Goal: Task Accomplishment & Management: Manage account settings

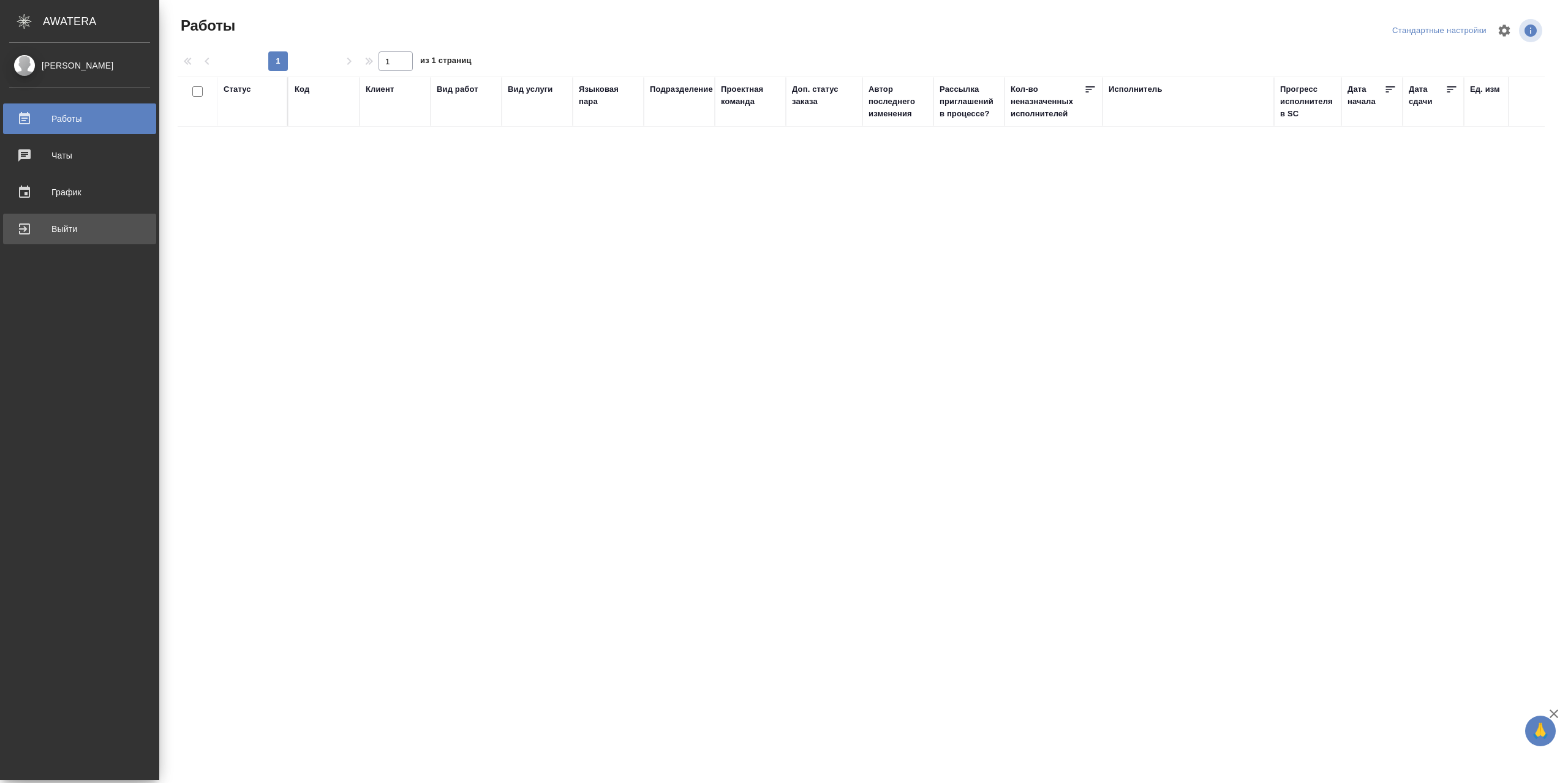
click at [47, 232] on div "Выйти" at bounding box center [79, 229] width 140 height 19
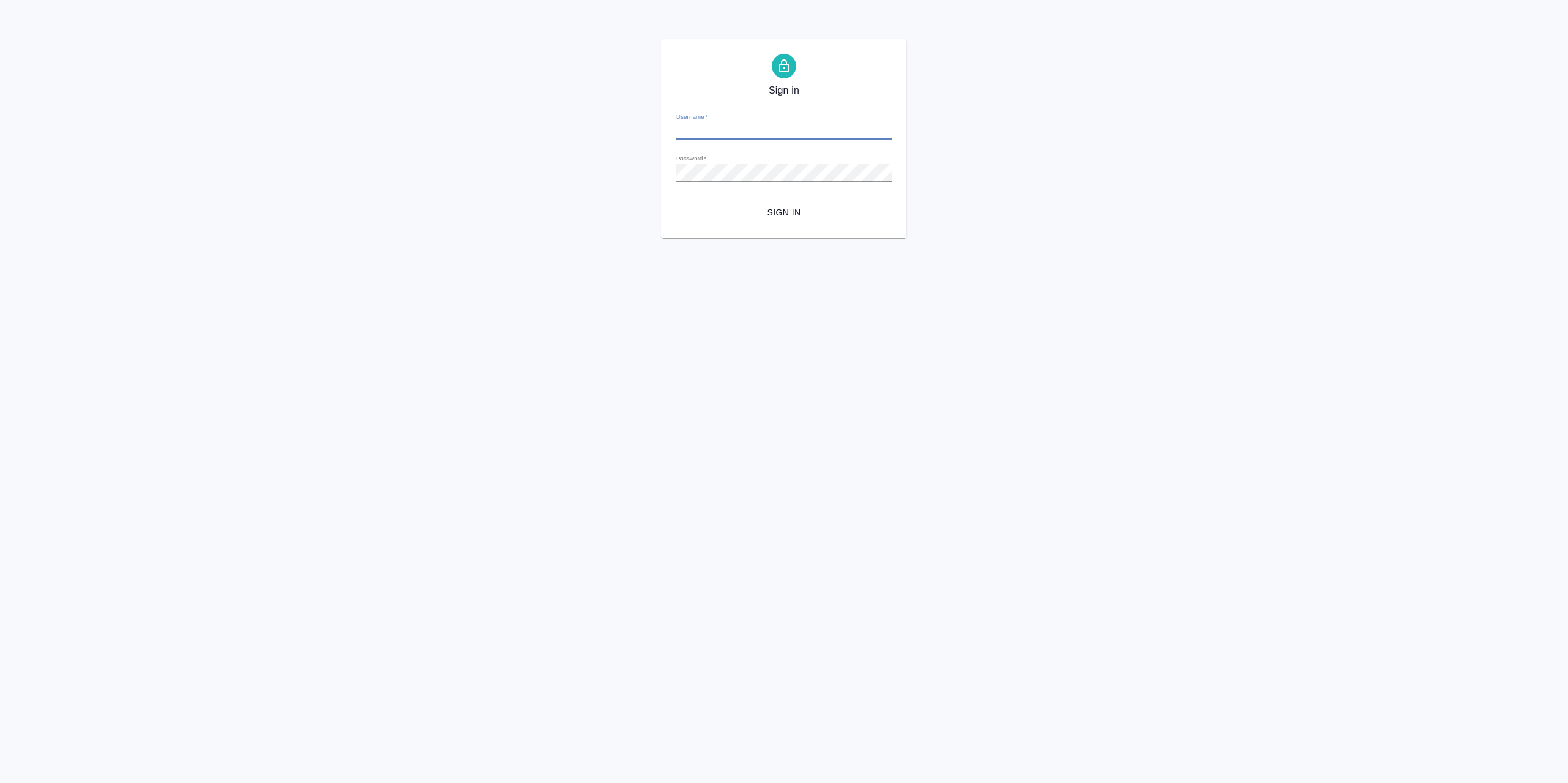
type input "[EMAIL_ADDRESS][DOMAIN_NAME]"
click at [814, 220] on span "Sign in" at bounding box center [784, 213] width 196 height 15
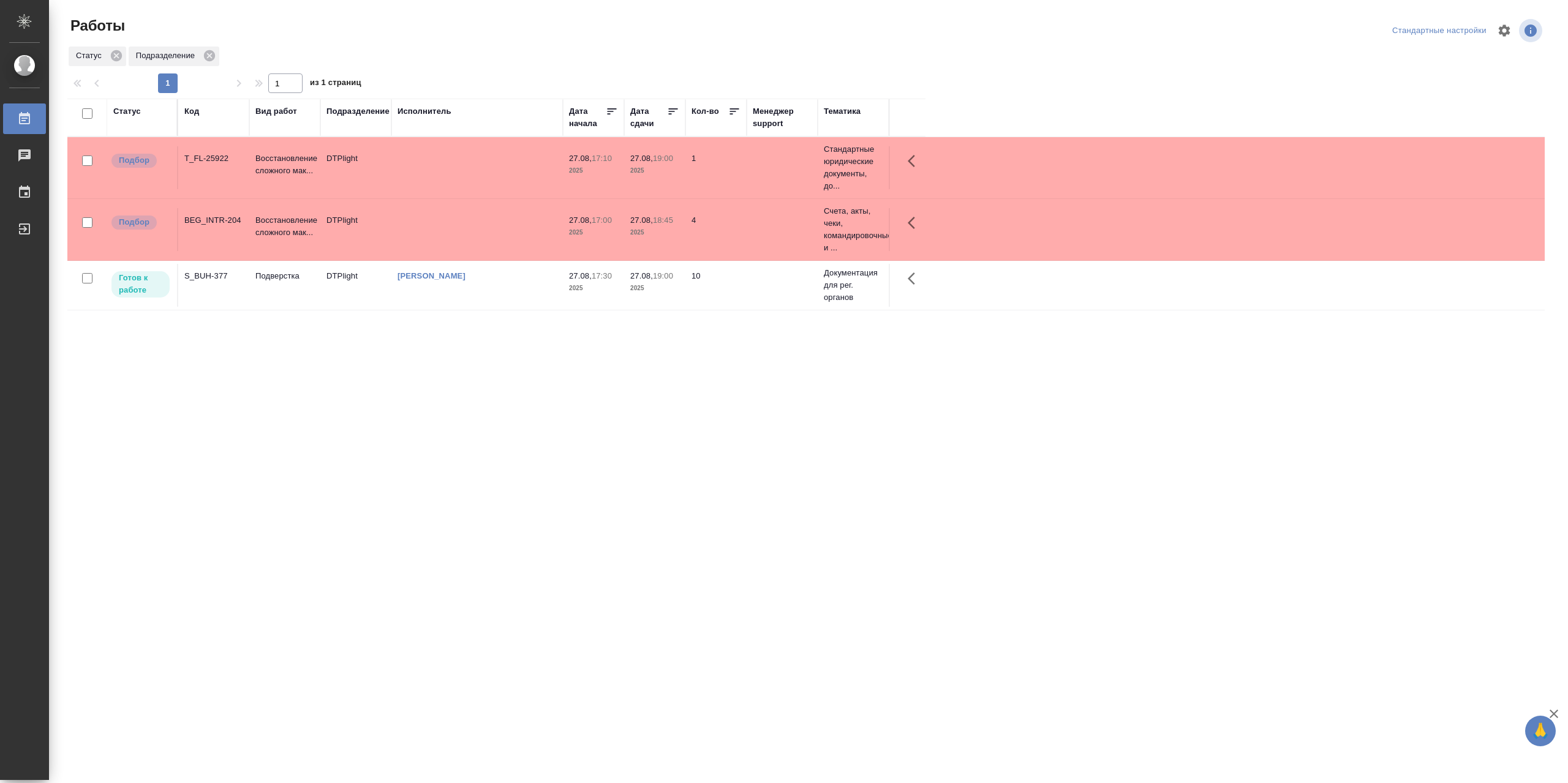
click at [472, 286] on td "[PERSON_NAME]" at bounding box center [477, 285] width 171 height 43
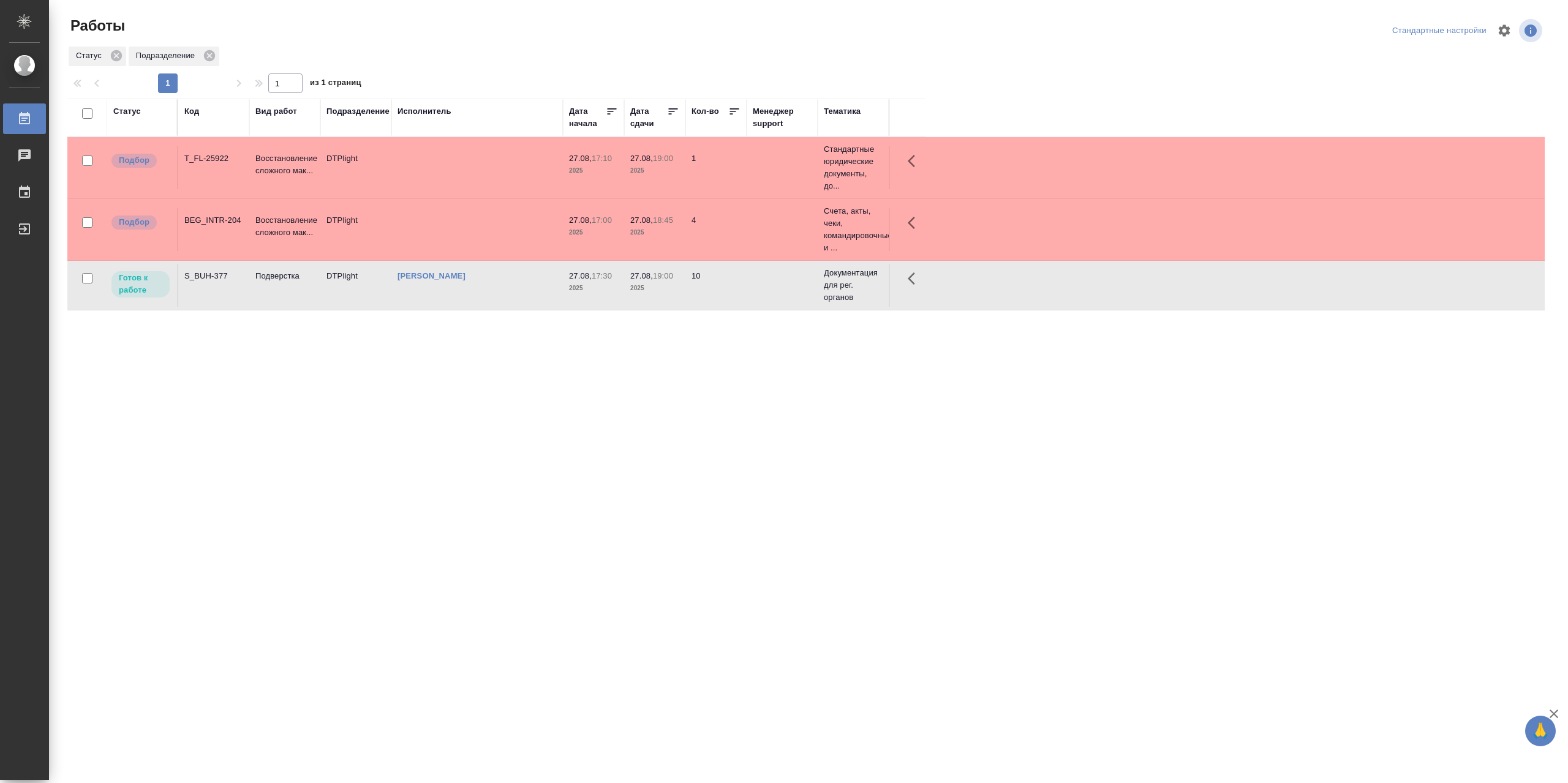
click at [472, 286] on td "[PERSON_NAME]" at bounding box center [477, 285] width 171 height 43
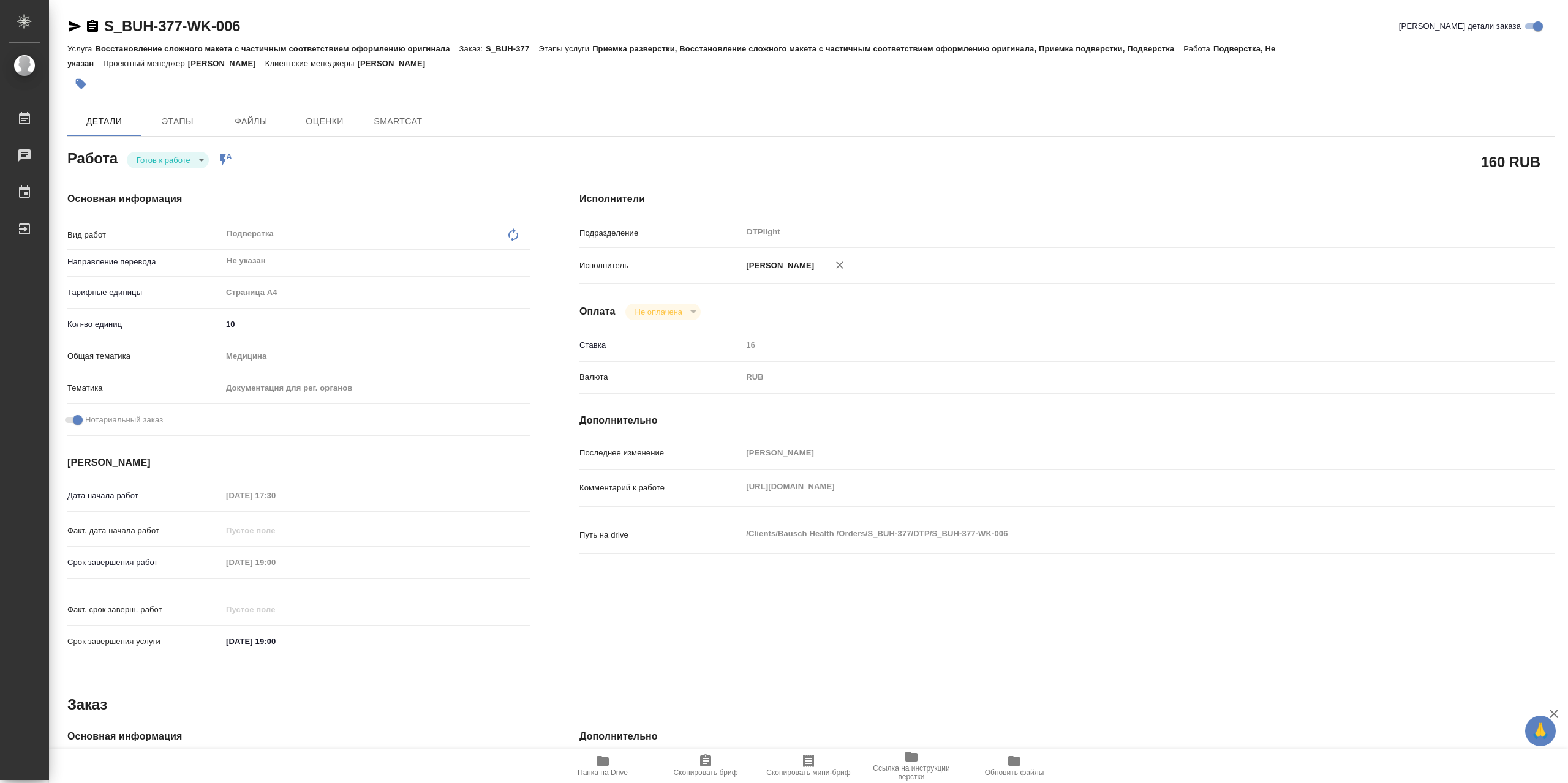
type textarea "x"
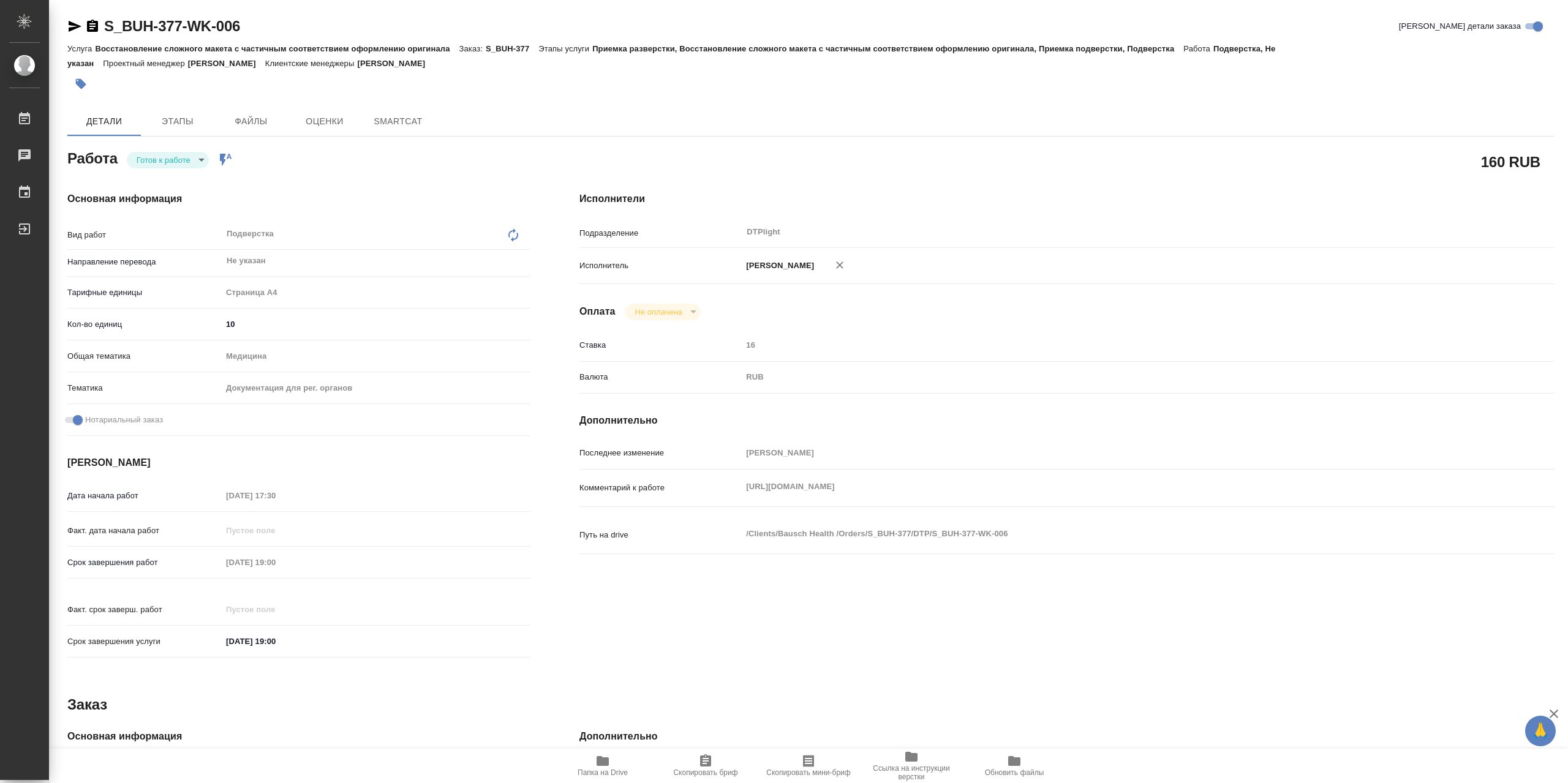
type textarea "x"
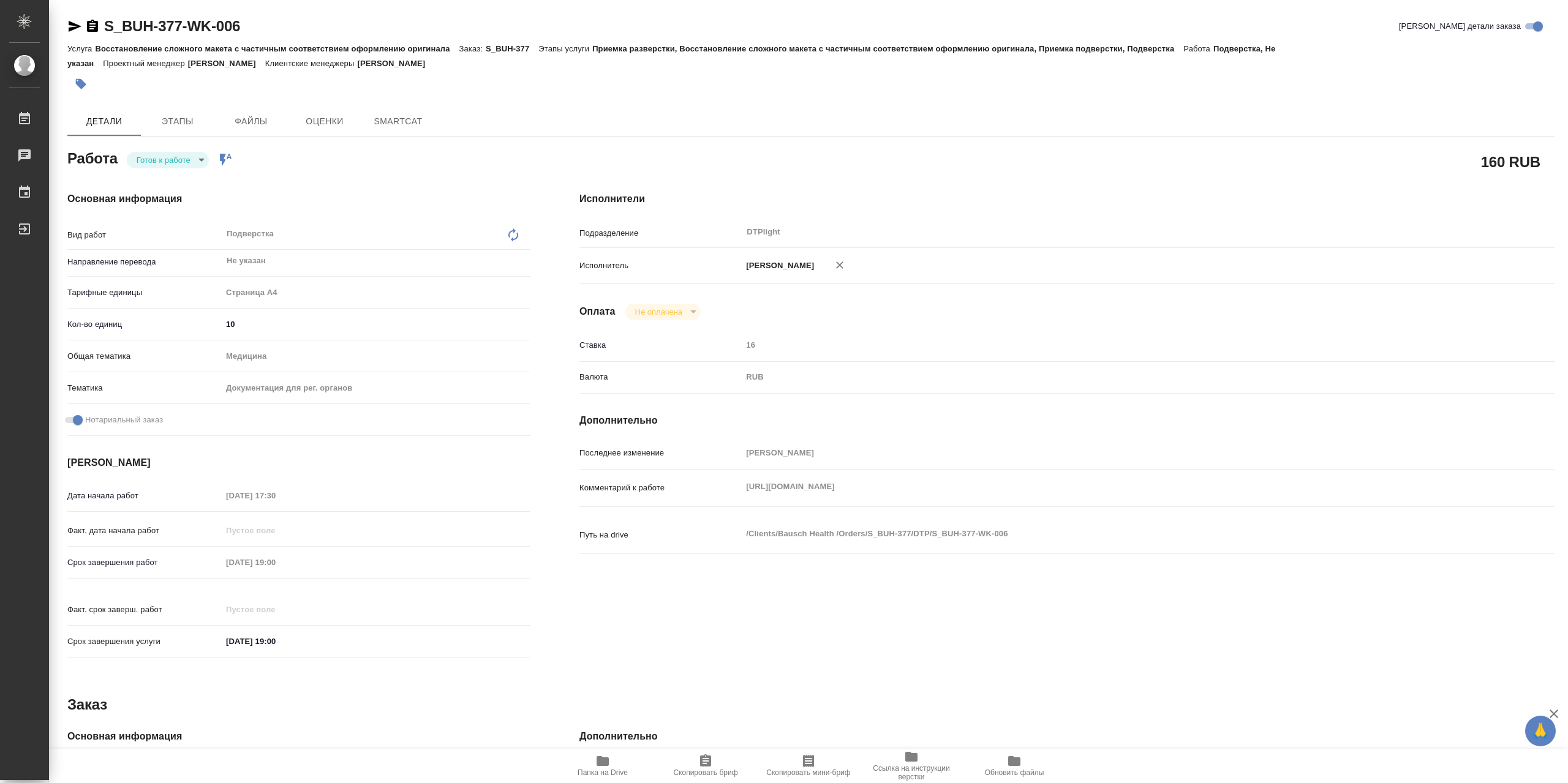
type textarea "x"
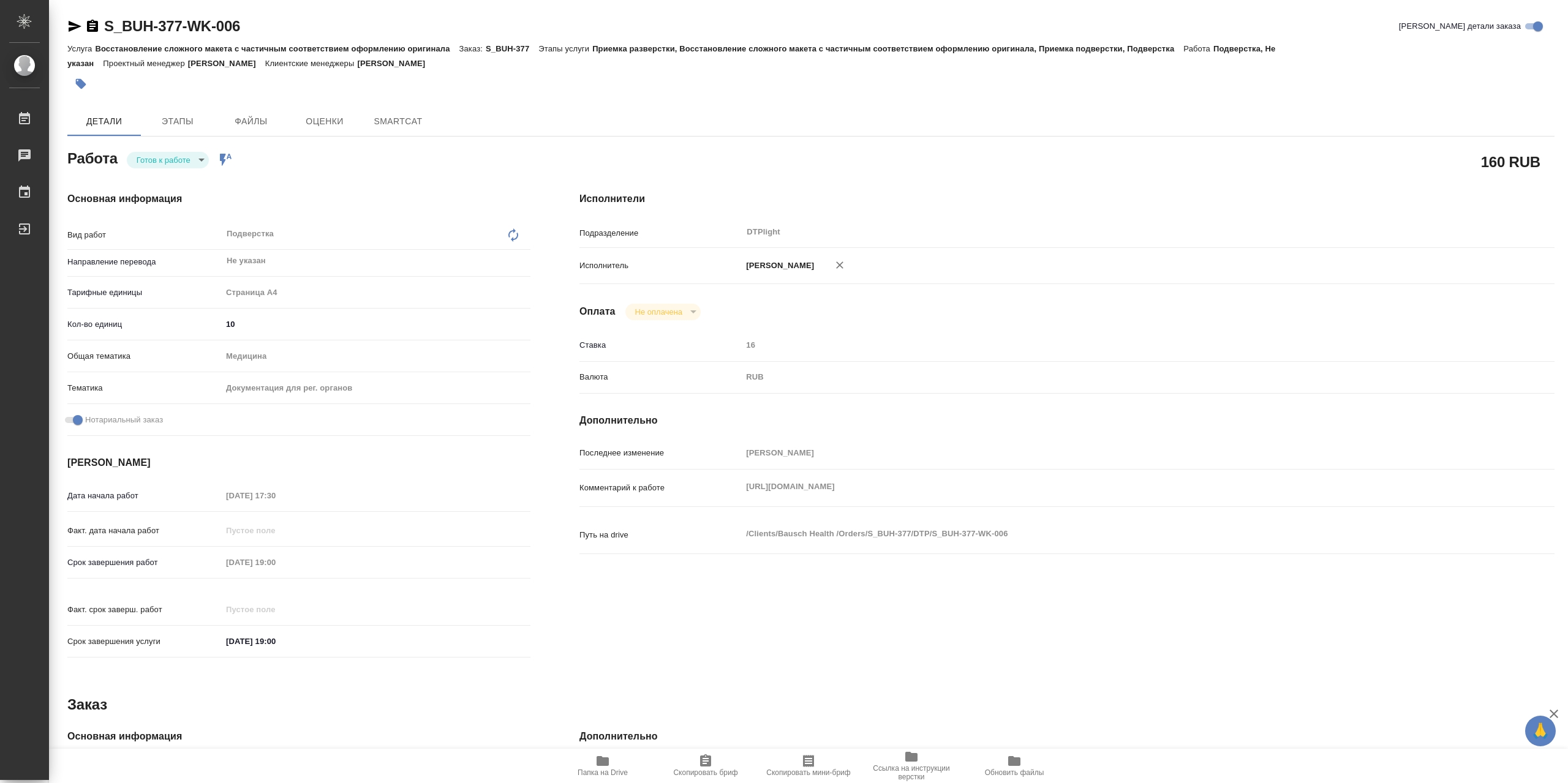
click at [195, 163] on body "🙏 .cls-1 fill:#fff; AWATERA Сархатов Руслан Работы Чаты График Выйти S_BUH-377-…" at bounding box center [784, 392] width 1568 height 783
type textarea "x"
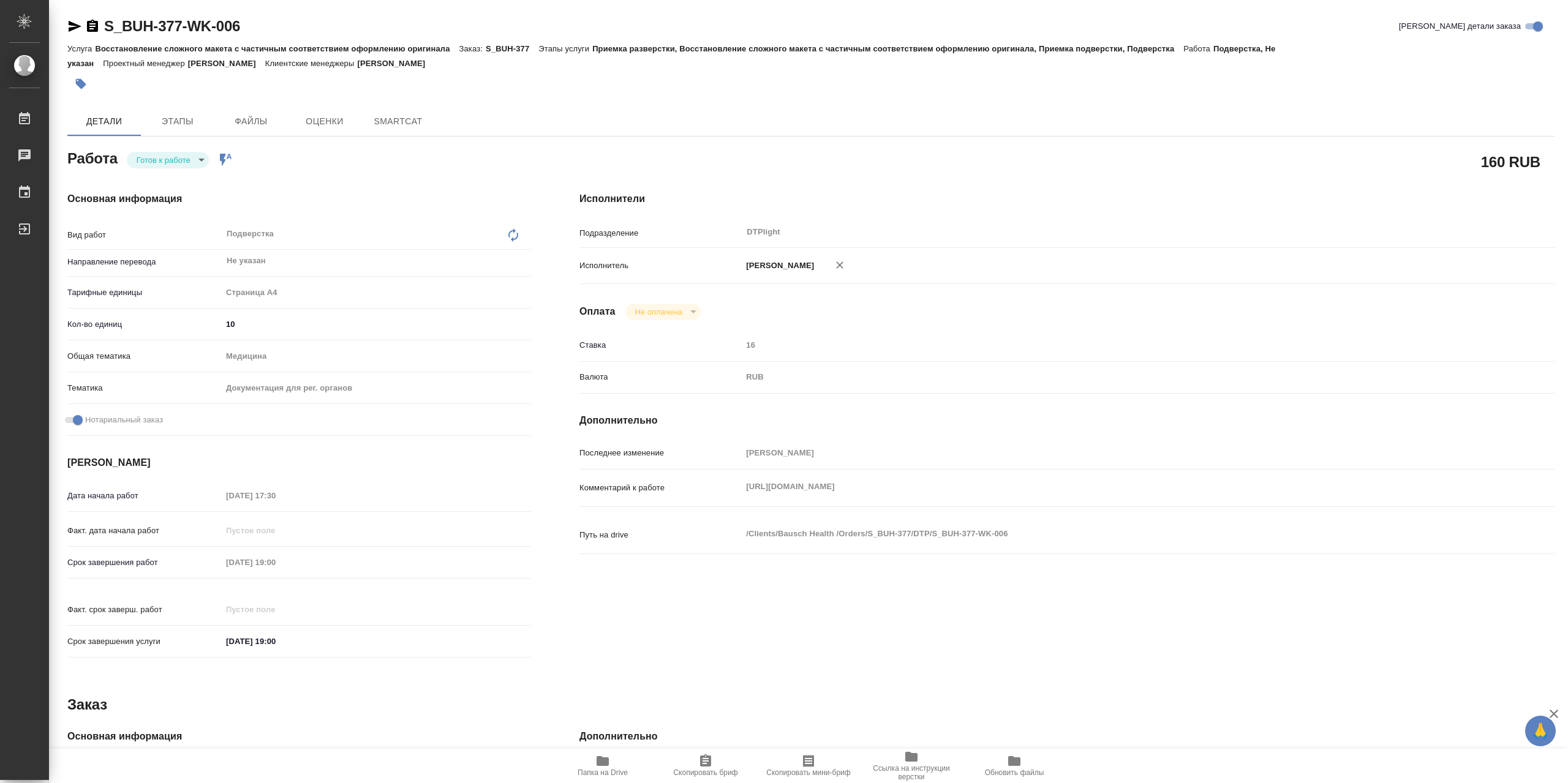
type textarea "x"
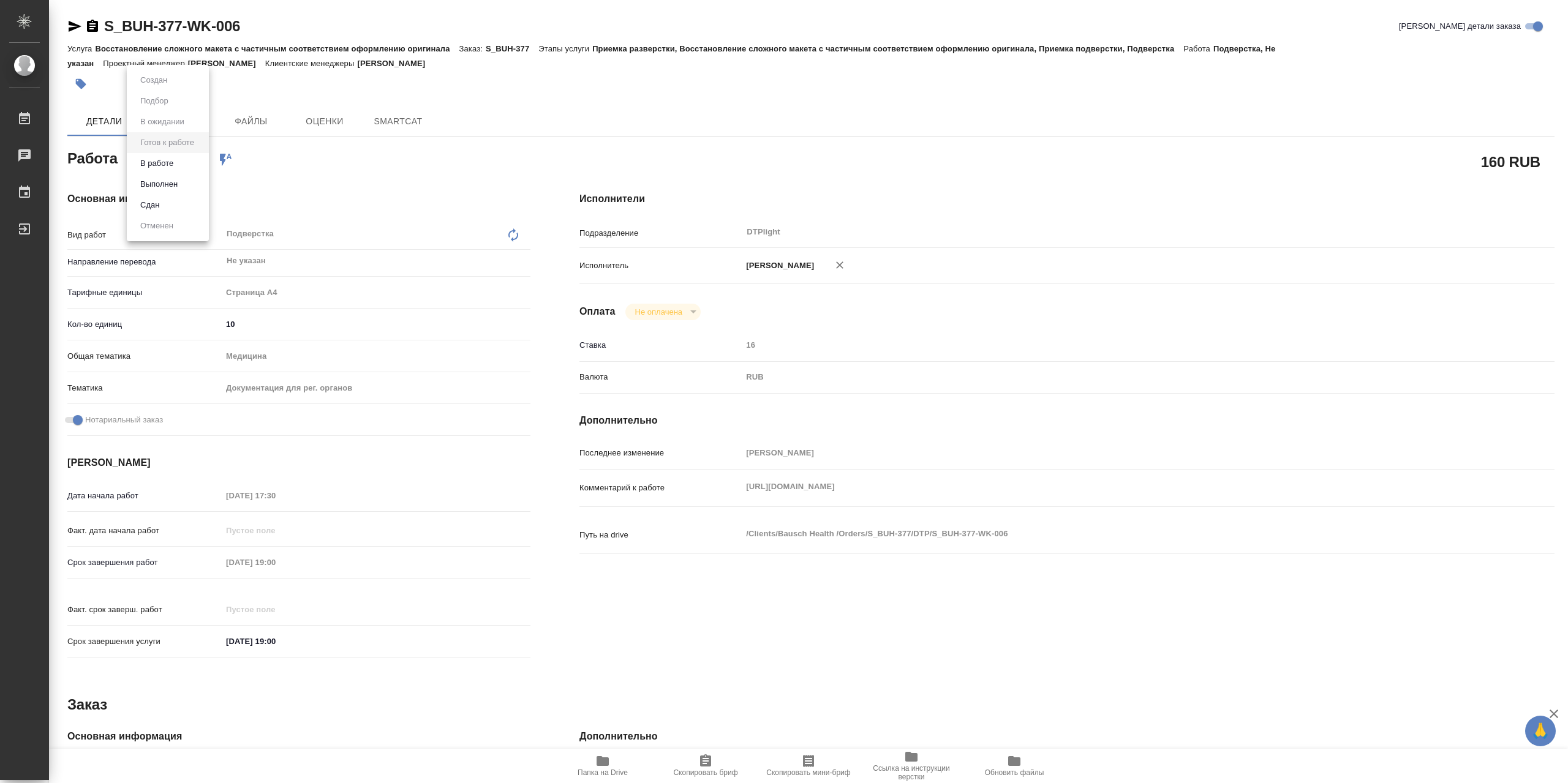
type textarea "x"
click at [196, 166] on li "В работе" at bounding box center [167, 164] width 82 height 20
type textarea "x"
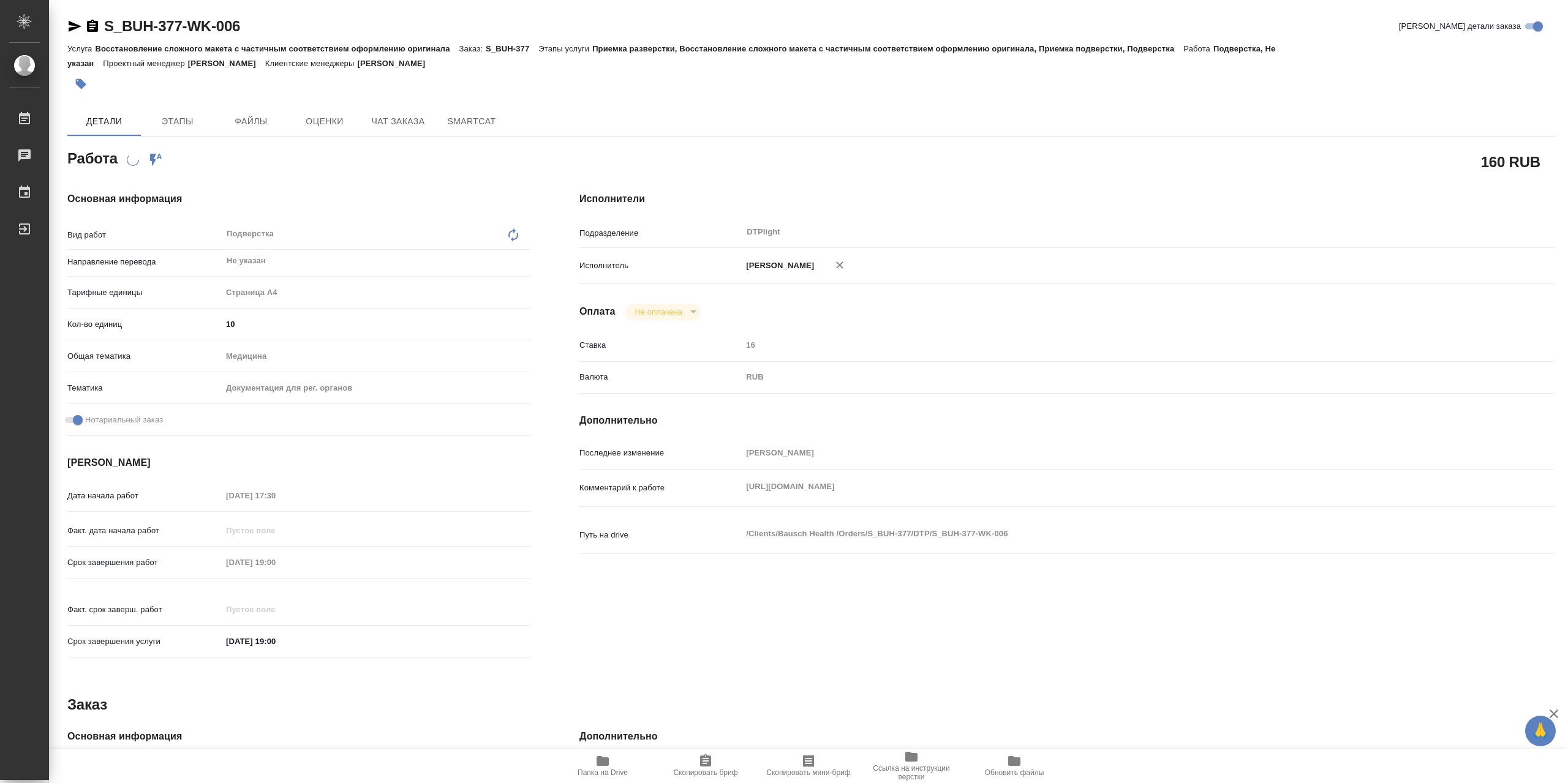
type textarea "x"
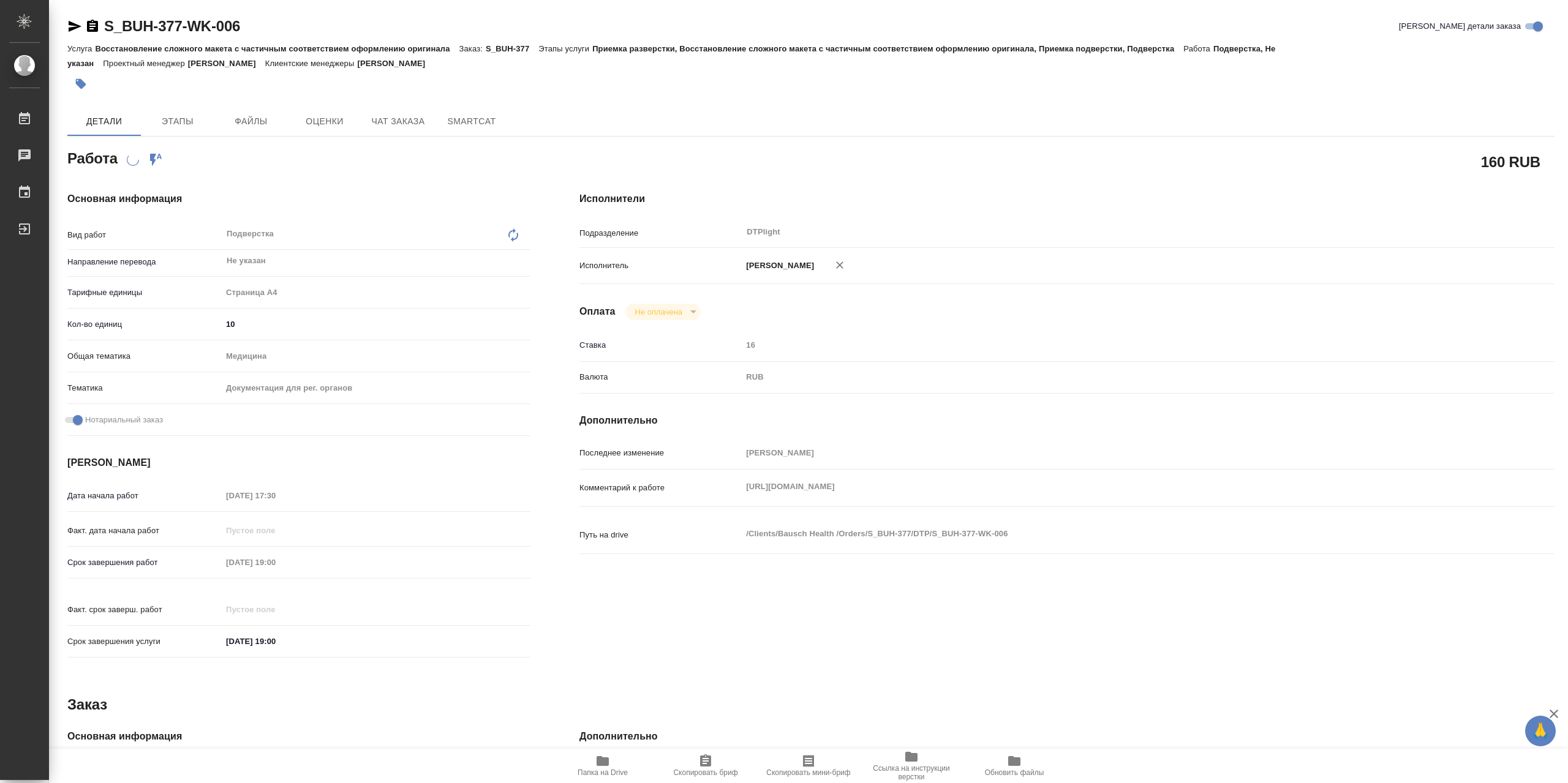
type textarea "x"
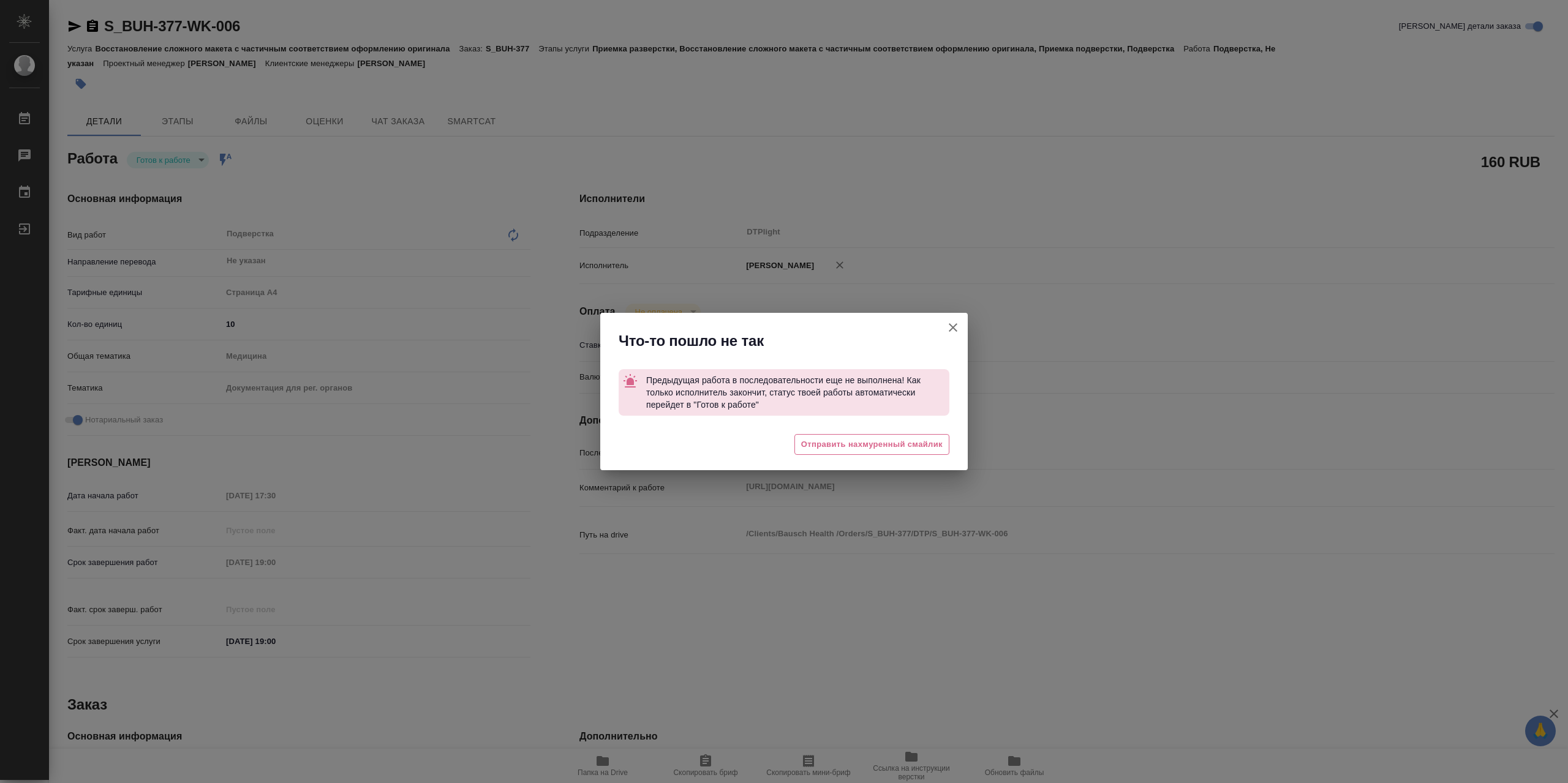
type textarea "x"
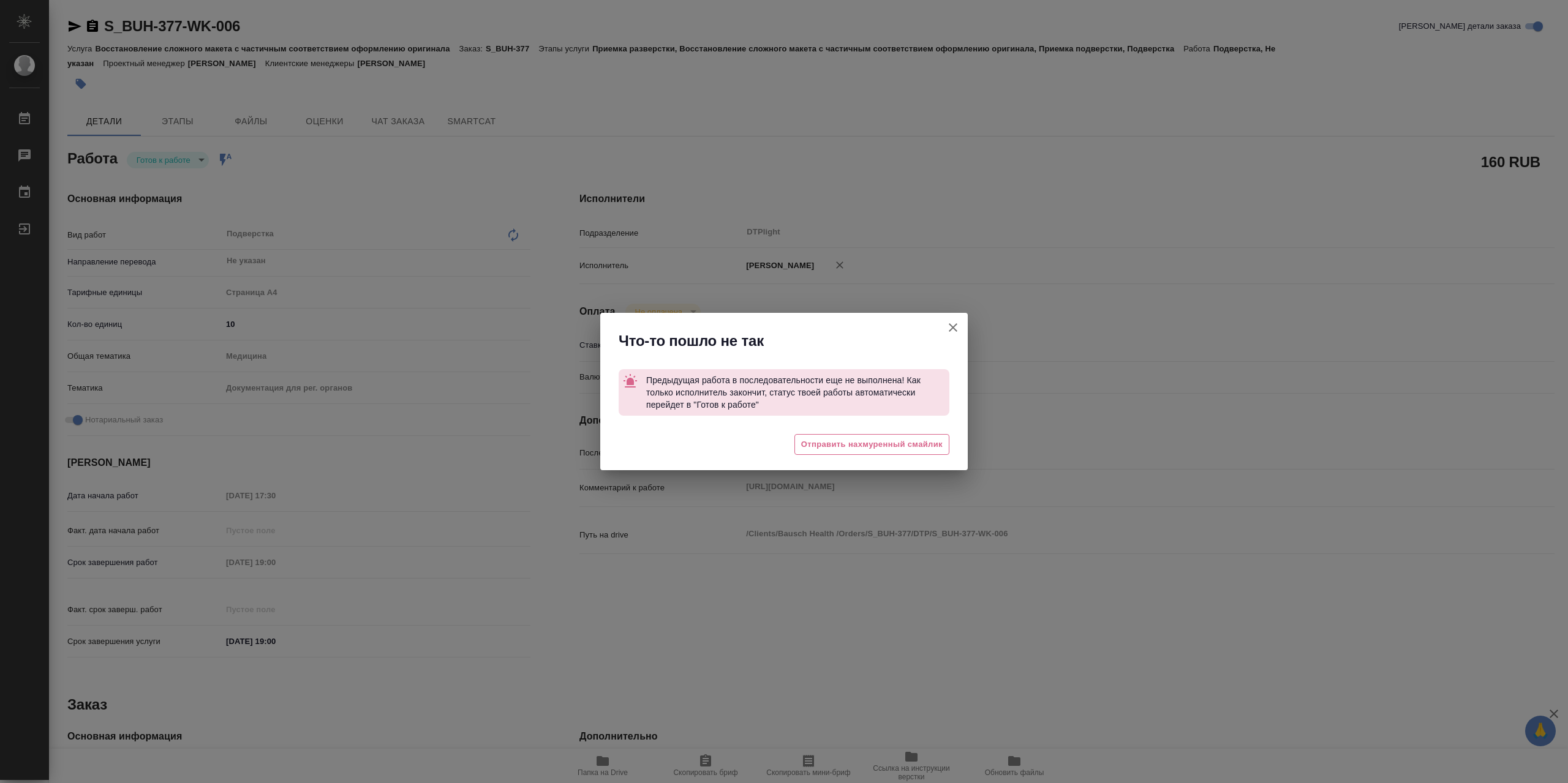
click at [964, 332] on button "Кратко детали заказа" at bounding box center [953, 328] width 30 height 30
type textarea "x"
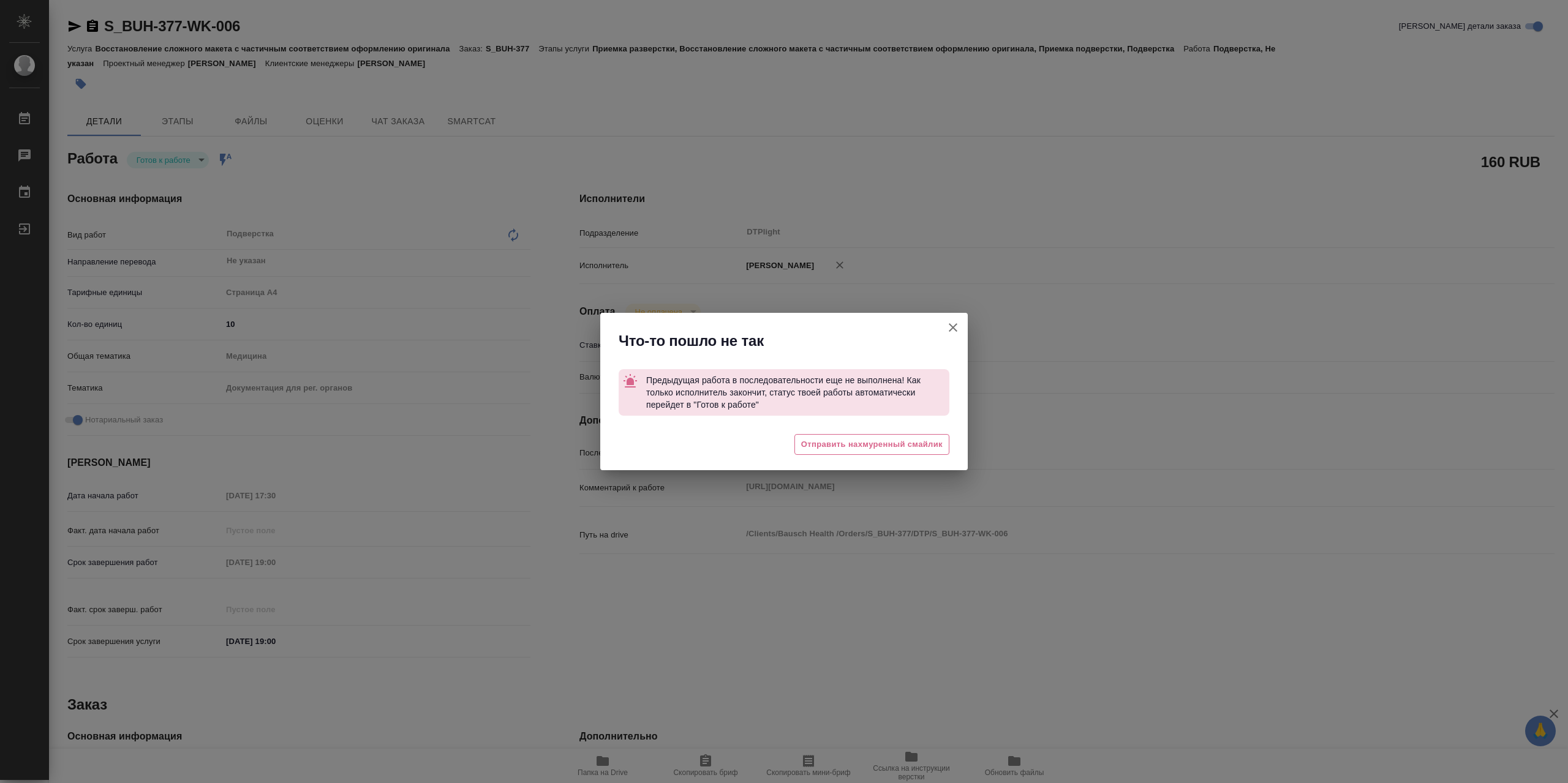
type textarea "x"
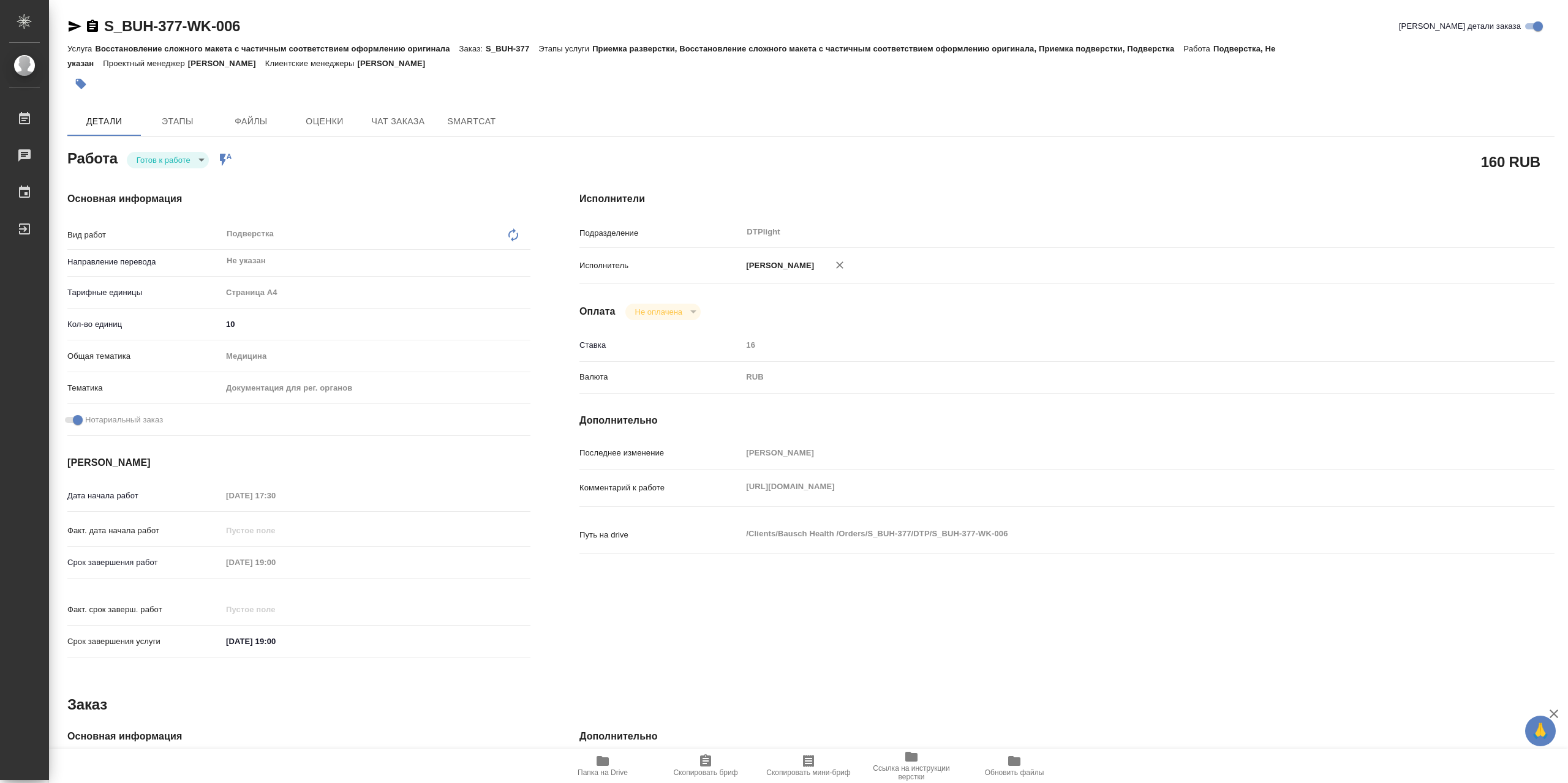
click at [637, 493] on div "Комментарий к работе https://drive.awatera.com/s/4Ss7nsBP7QHTcAj x" at bounding box center [1067, 487] width 976 height 27
click at [179, 156] on div "Работа Готов к работе readyForWork Работа включена в последовательность" at bounding box center [299, 157] width 463 height 22
click at [166, 157] on body "🙏 .cls-1 fill:#fff; AWATERA Сархатов Руслан Работы 0 Чаты График Выйти S_BUH-37…" at bounding box center [784, 392] width 1568 height 783
click at [179, 166] on li "В работе" at bounding box center [167, 164] width 82 height 20
type textarea "x"
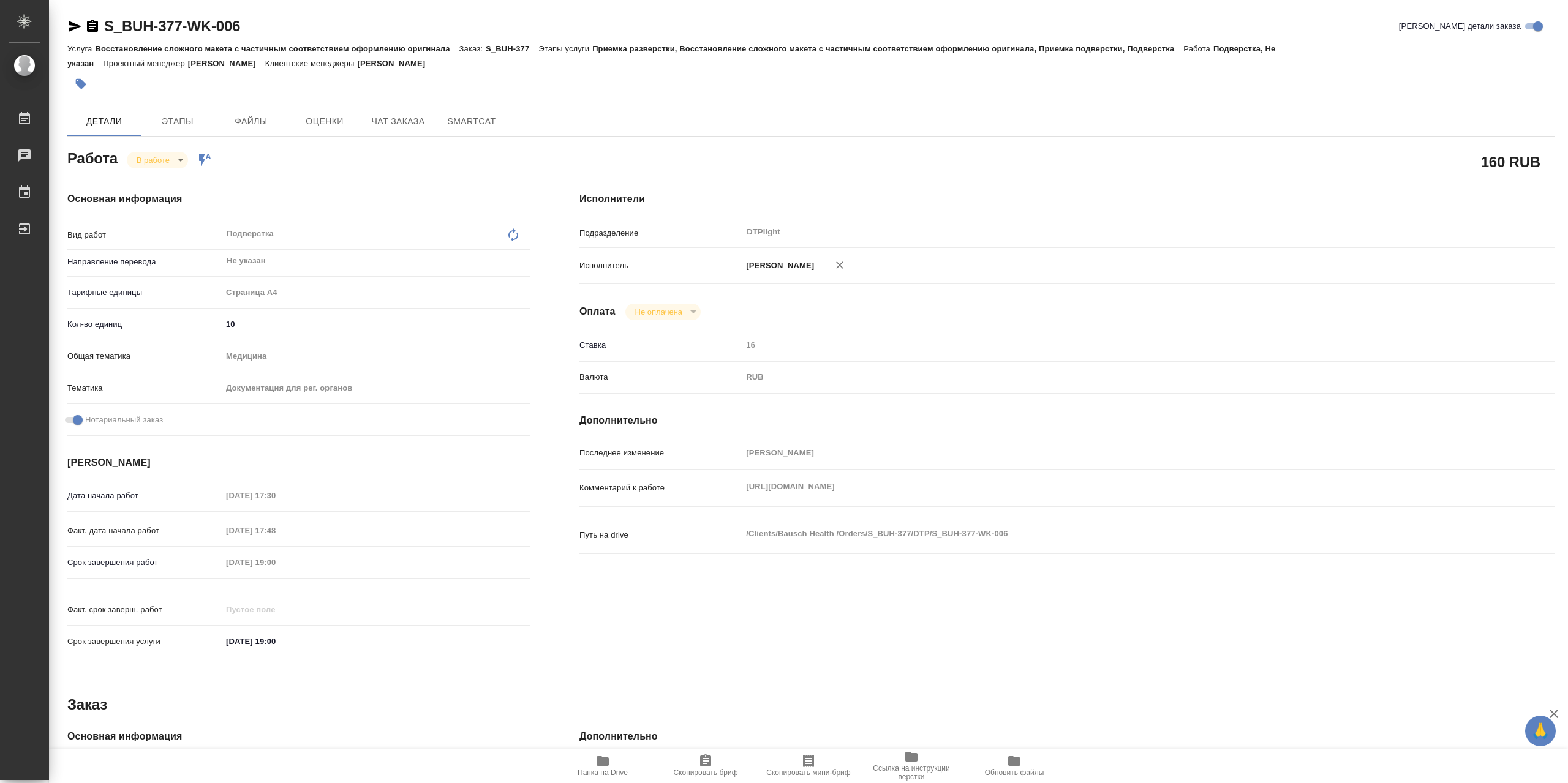
type textarea "x"
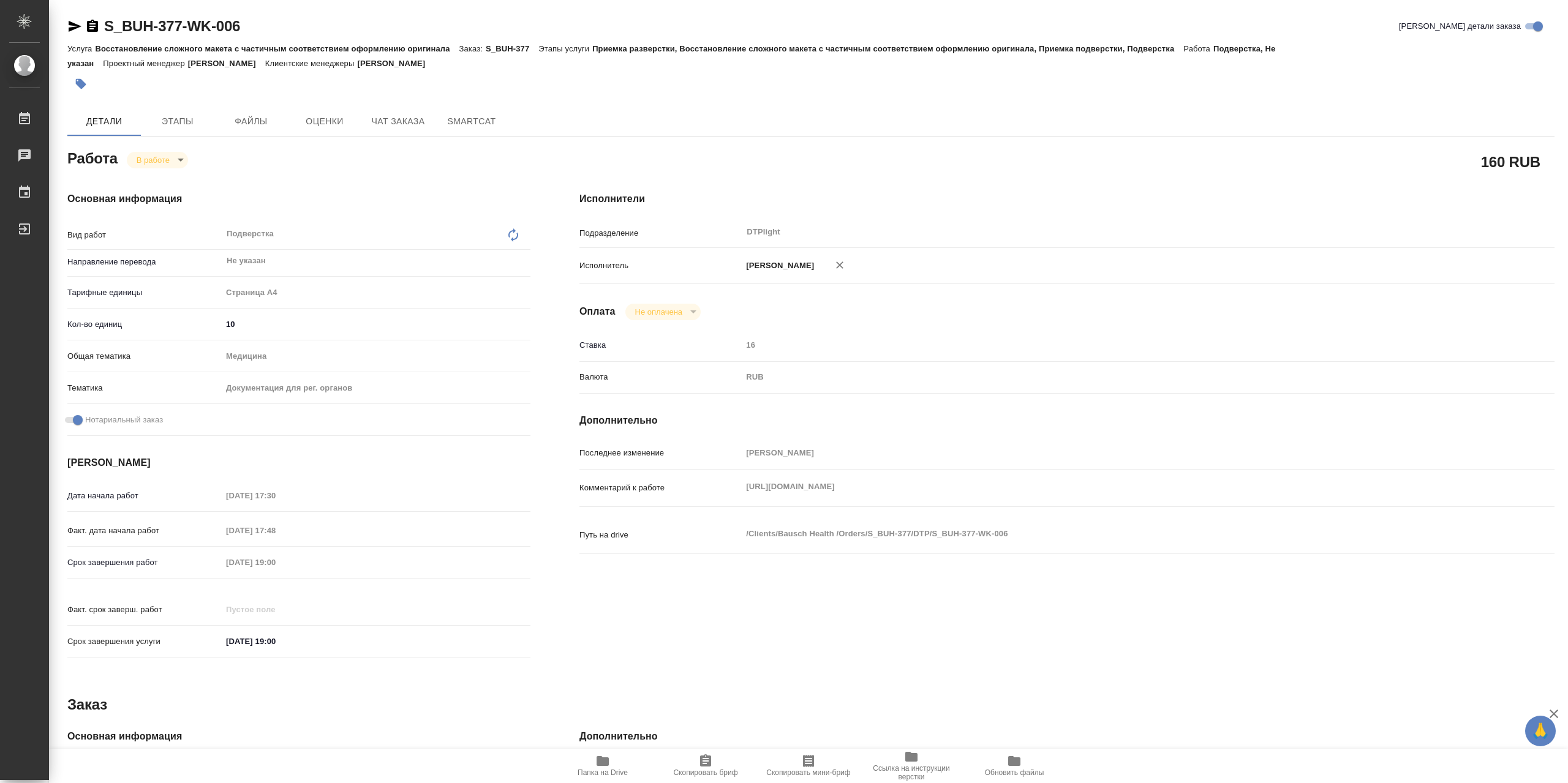
type textarea "x"
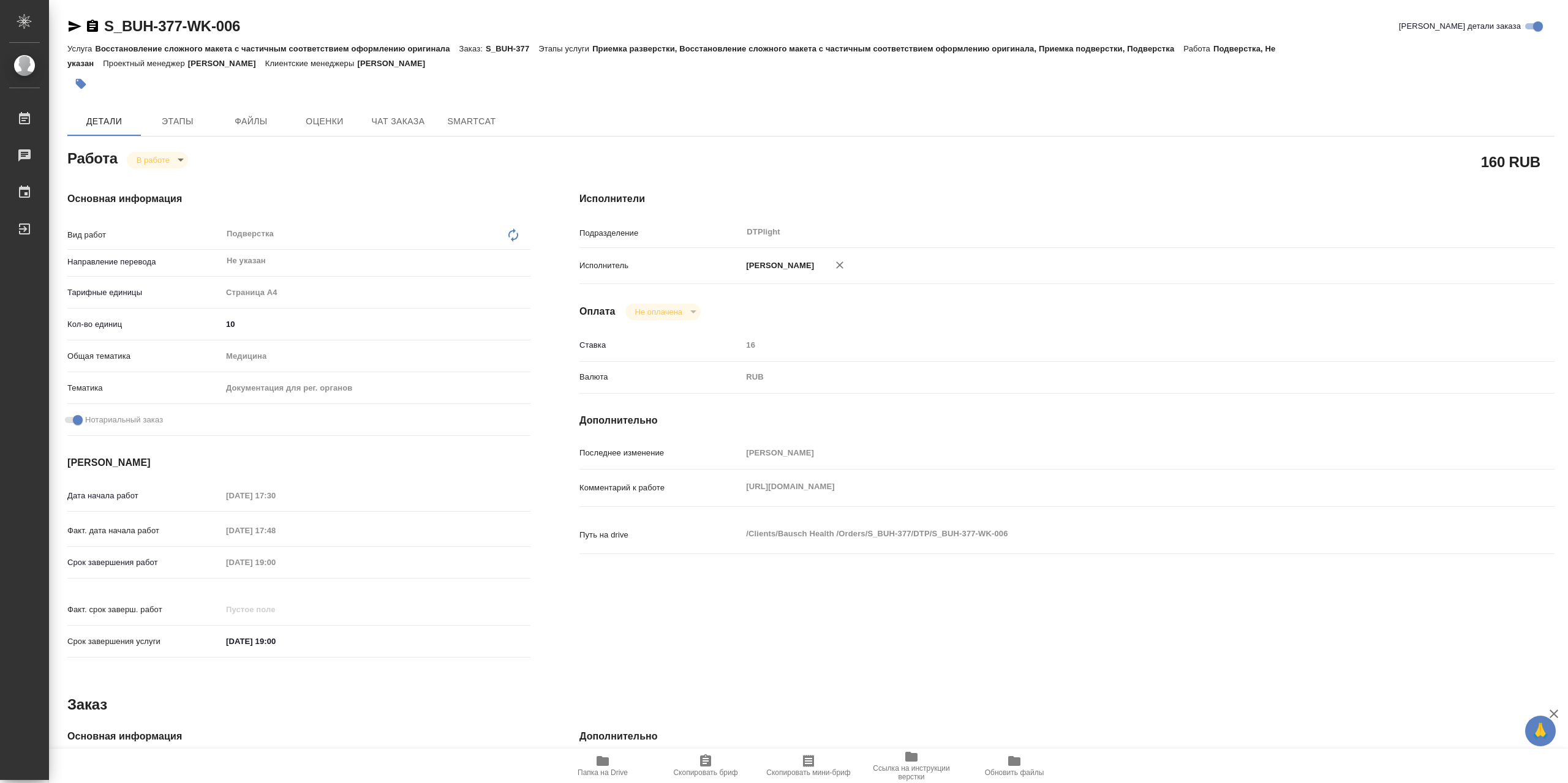
type textarea "x"
click at [658, 486] on div "Комментарий к работе https://drive.awatera.com/s/4Ss7nsBP7QHTcAj x" at bounding box center [1067, 487] width 976 height 27
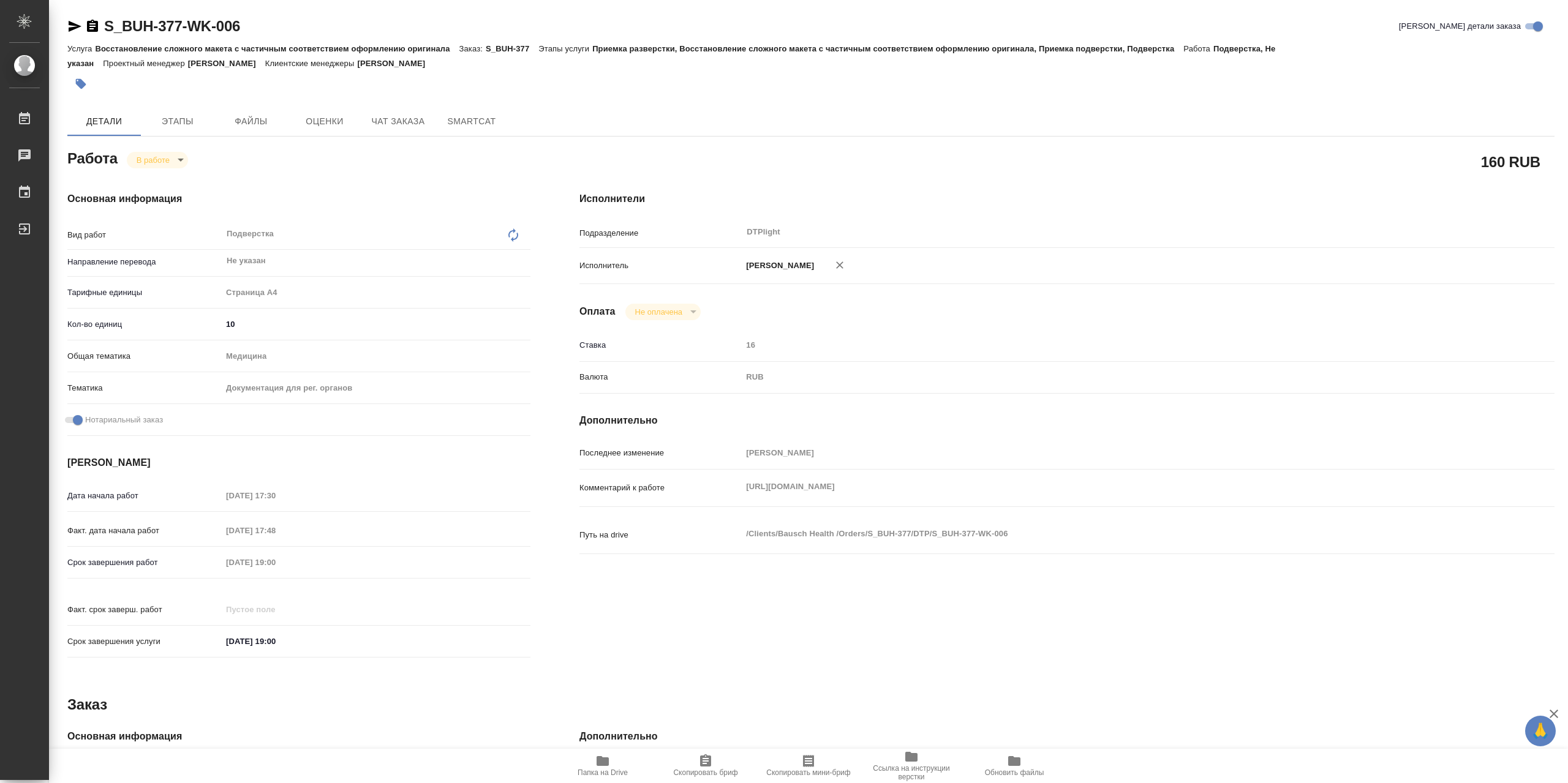
click at [598, 763] on icon "button" at bounding box center [603, 761] width 12 height 10
drag, startPoint x: 166, startPoint y: 163, endPoint x: 178, endPoint y: 177, distance: 18.4
click at [167, 164] on body "🙏 .cls-1 fill:#fff; AWATERA Сархатов Руслан Работы 0 Чаты График Выйти S_BUH-37…" at bounding box center [784, 392] width 1568 height 783
click at [175, 188] on button "Выполнен" at bounding box center [159, 183] width 45 height 13
type textarea "x"
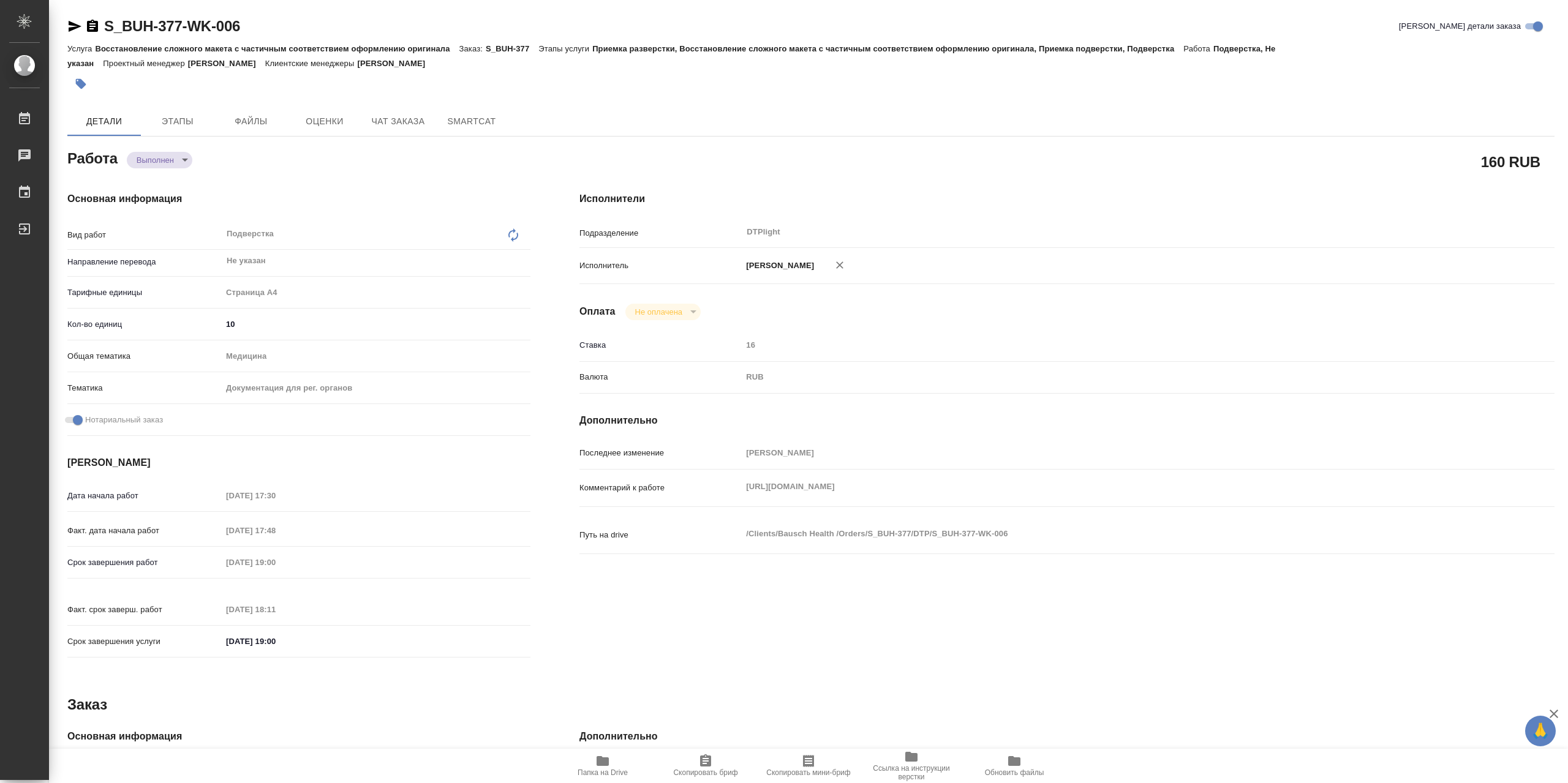
type textarea "x"
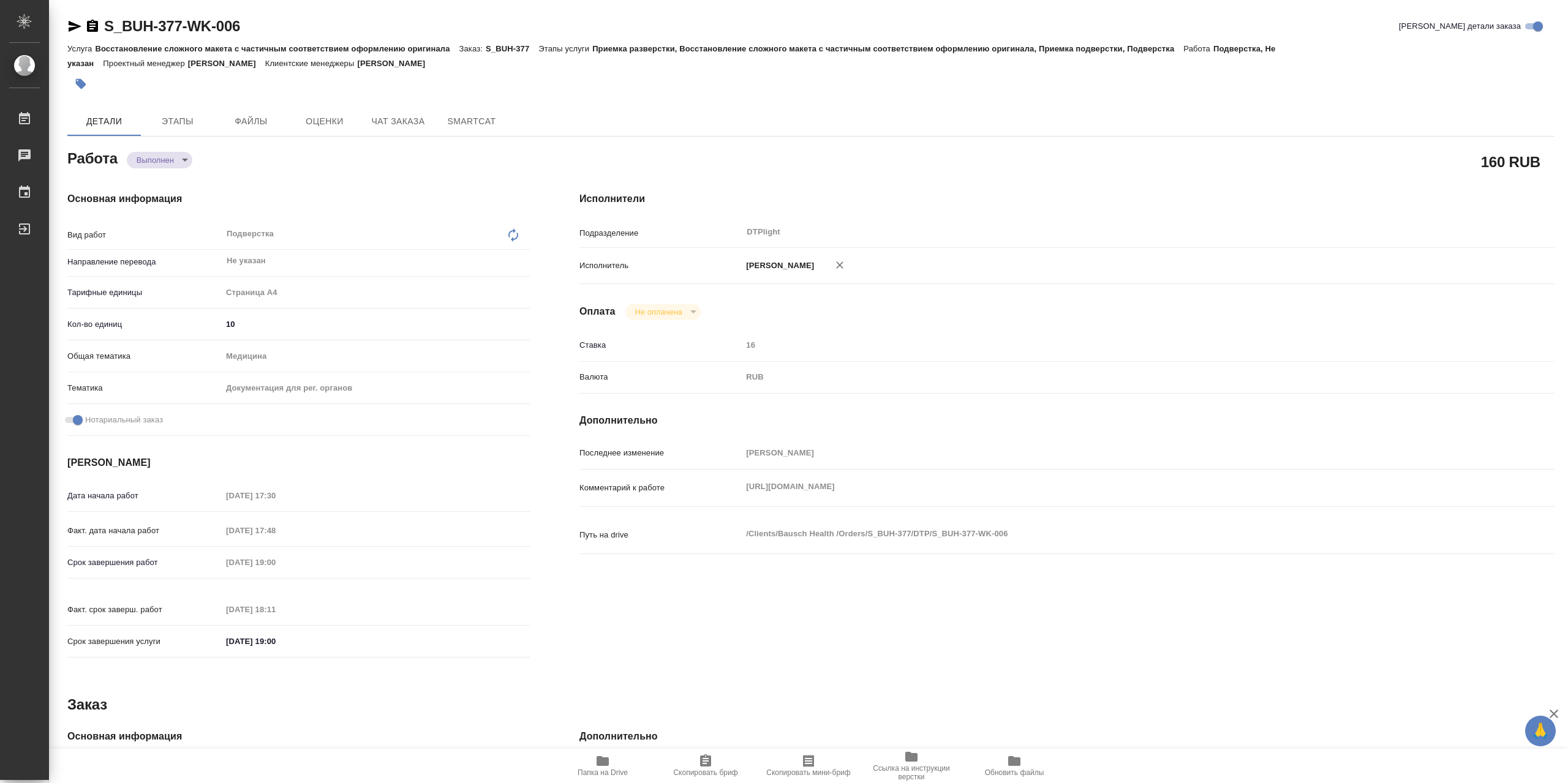
type textarea "x"
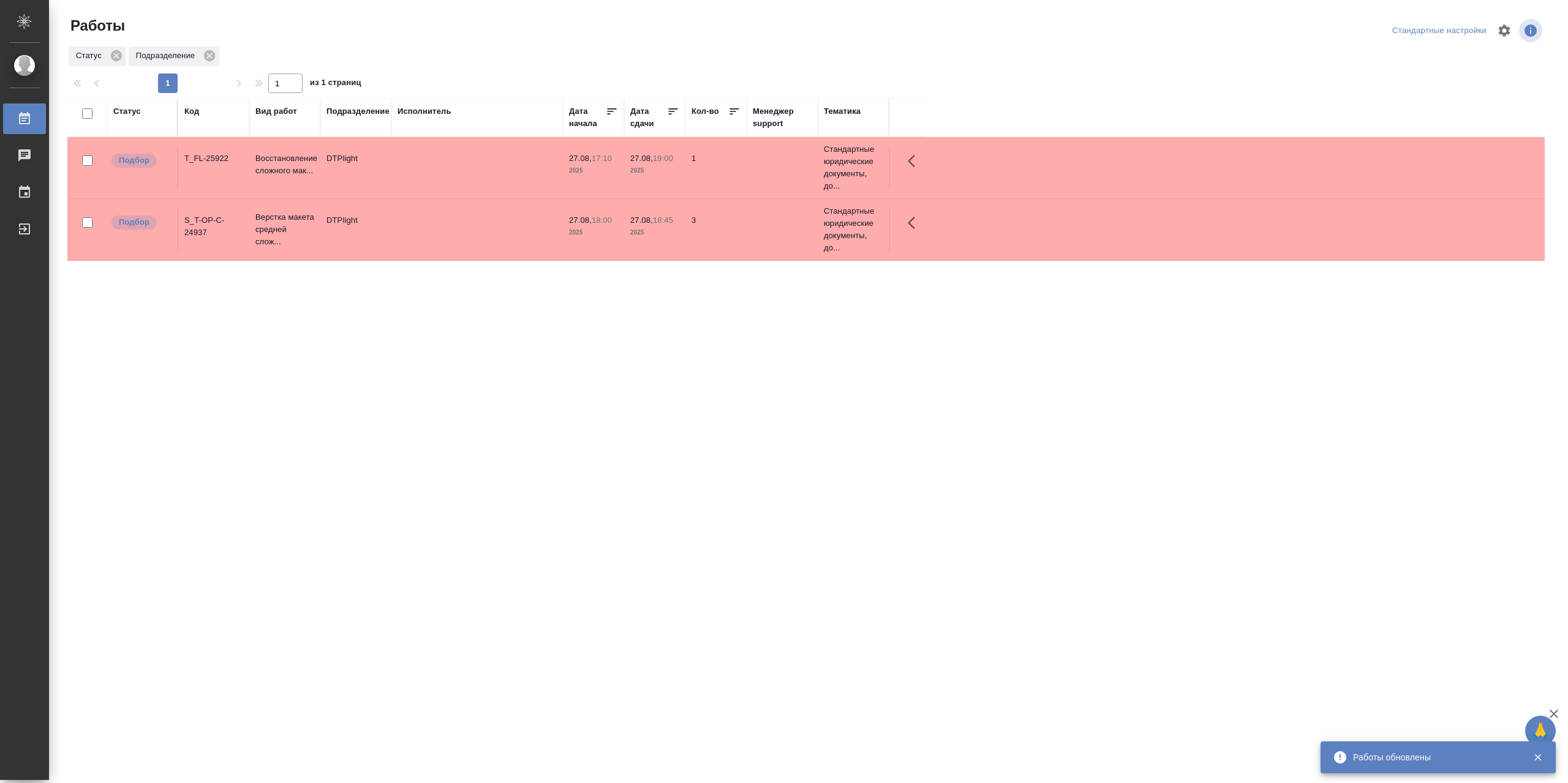
drag, startPoint x: 988, startPoint y: 1, endPoint x: 1034, endPoint y: 500, distance: 501.1
click at [1017, 499] on div "Статус Код Вид работ Подразделение Исполнитель Дата начала Дата сдачи Кол-во Ме…" at bounding box center [805, 319] width 1478 height 441
